Goal: Transaction & Acquisition: Book appointment/travel/reservation

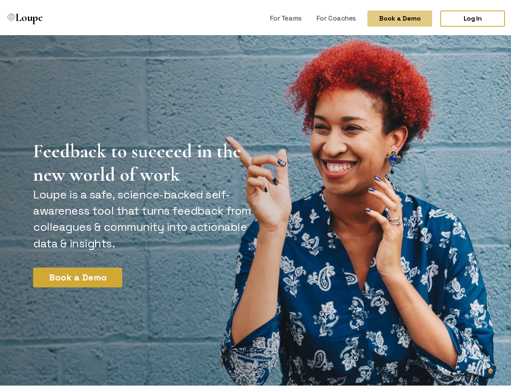
click at [393, 16] on button "Book a Demo" at bounding box center [399, 16] width 65 height 16
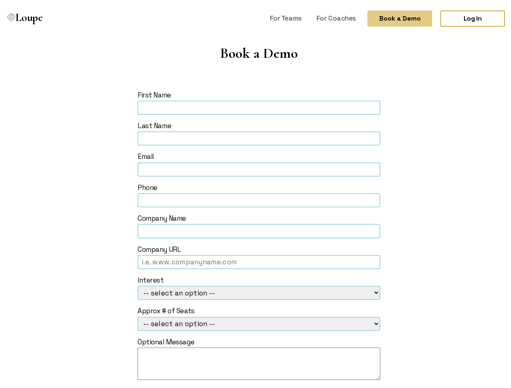
click at [74, 275] on form "First Name Last Name Email Phone Company Name Company URL Interest -- select an…" at bounding box center [258, 256] width 451 height 337
